Goal: Go to known website: Go to known website

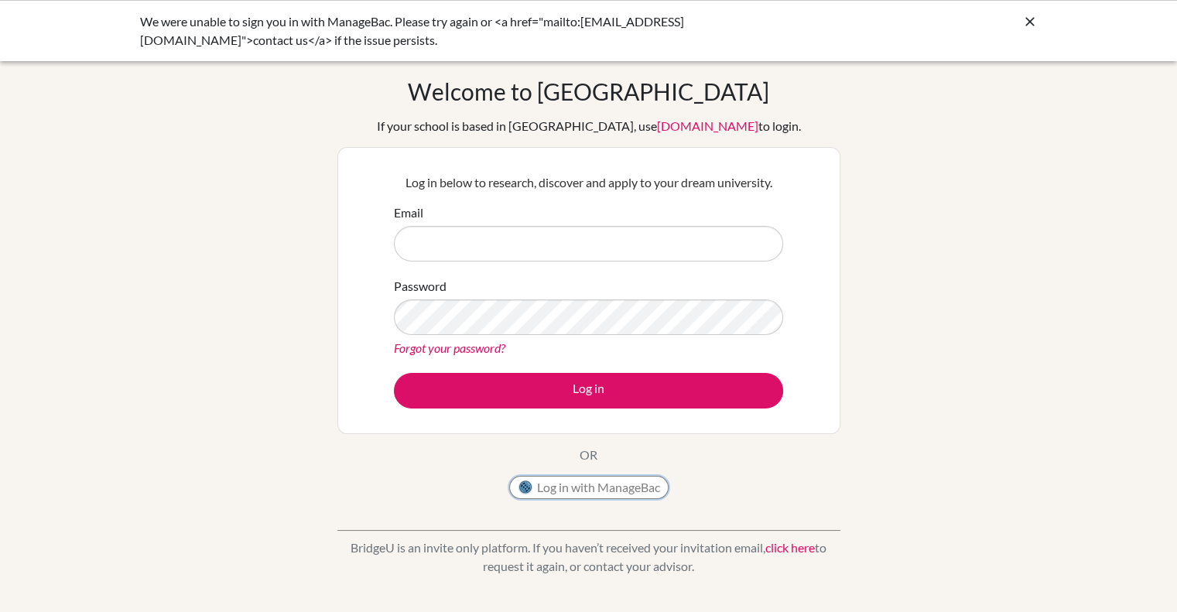
click at [588, 485] on button "Log in with ManageBac" at bounding box center [588, 487] width 159 height 23
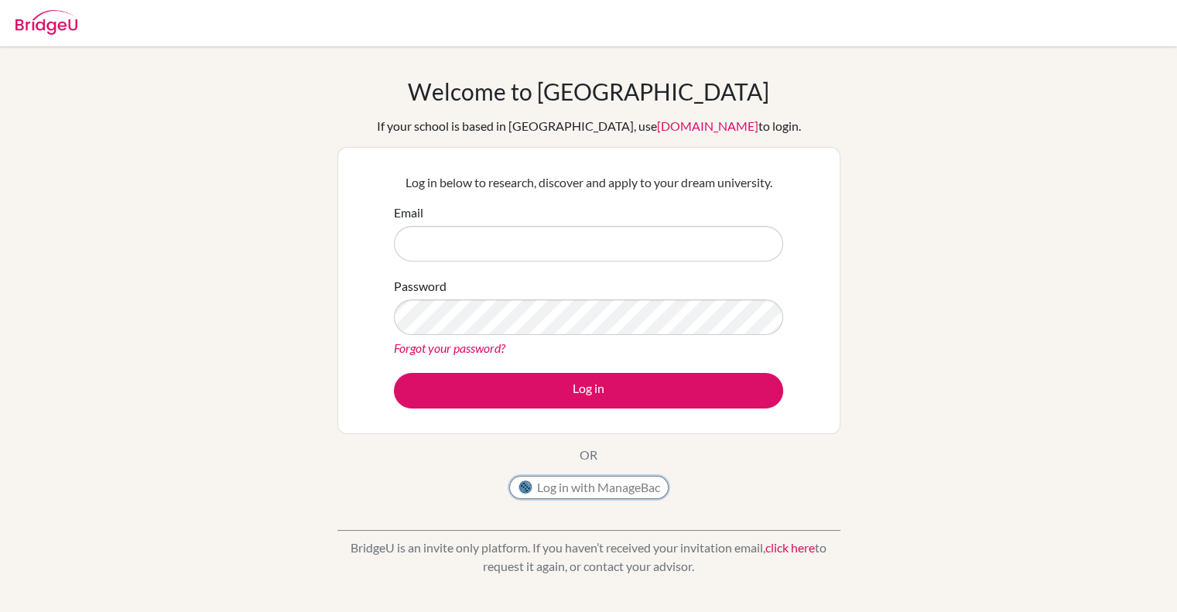
click at [612, 485] on button "Log in with ManageBac" at bounding box center [588, 487] width 159 height 23
click at [628, 481] on button "Log in with ManageBac" at bounding box center [588, 487] width 159 height 23
